Goal: Task Accomplishment & Management: Manage account settings

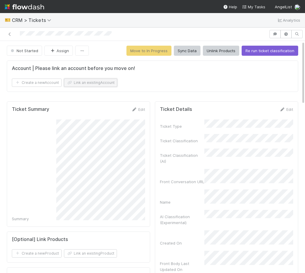
click at [79, 85] on button "Link an existing Account" at bounding box center [90, 82] width 53 height 8
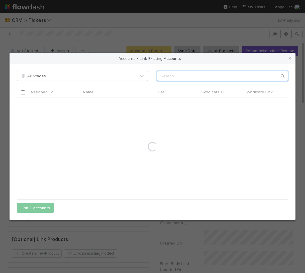
click at [214, 76] on input "text" at bounding box center [222, 76] width 131 height 10
type input "t"
type input "TGVG"
click at [292, 60] on icon at bounding box center [290, 59] width 6 height 4
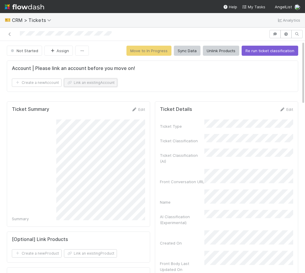
click at [81, 83] on button "Link an existing Account" at bounding box center [90, 82] width 53 height 8
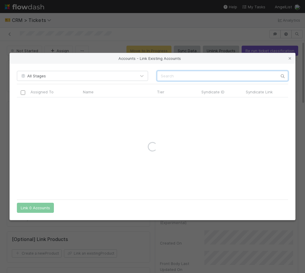
click at [217, 77] on input "text" at bounding box center [222, 76] width 131 height 10
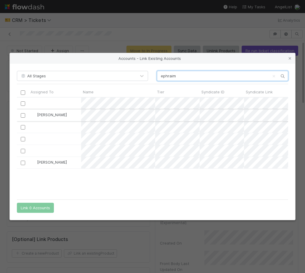
type input "ephraim"
click at [20, 116] on div at bounding box center [22, 115] width 7 height 7
click at [23, 116] on input "checkbox" at bounding box center [23, 115] width 4 height 4
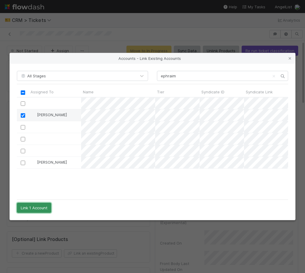
click at [45, 210] on button "Link 1 Account" at bounding box center [34, 208] width 34 height 10
